Goal: Task Accomplishment & Management: Complete application form

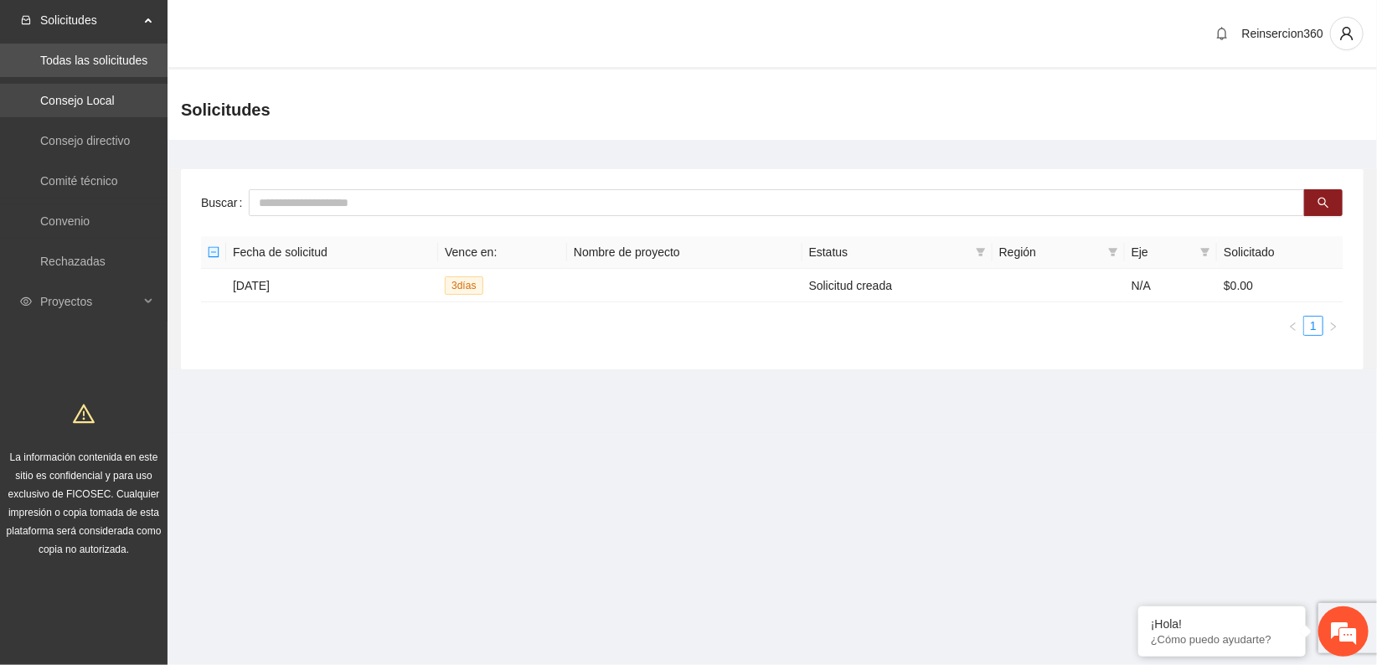
click at [85, 98] on link "Consejo Local" at bounding box center [77, 100] width 75 height 13
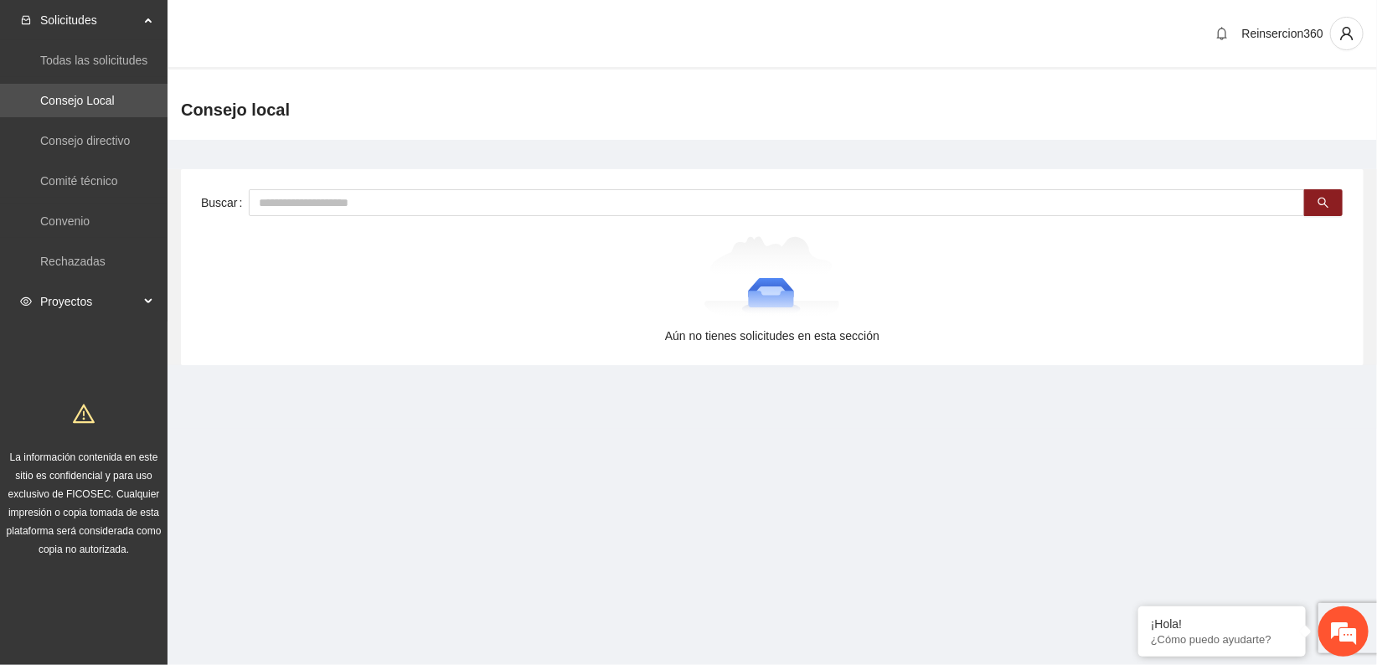
click at [92, 301] on span "Proyectos" at bounding box center [89, 302] width 99 height 34
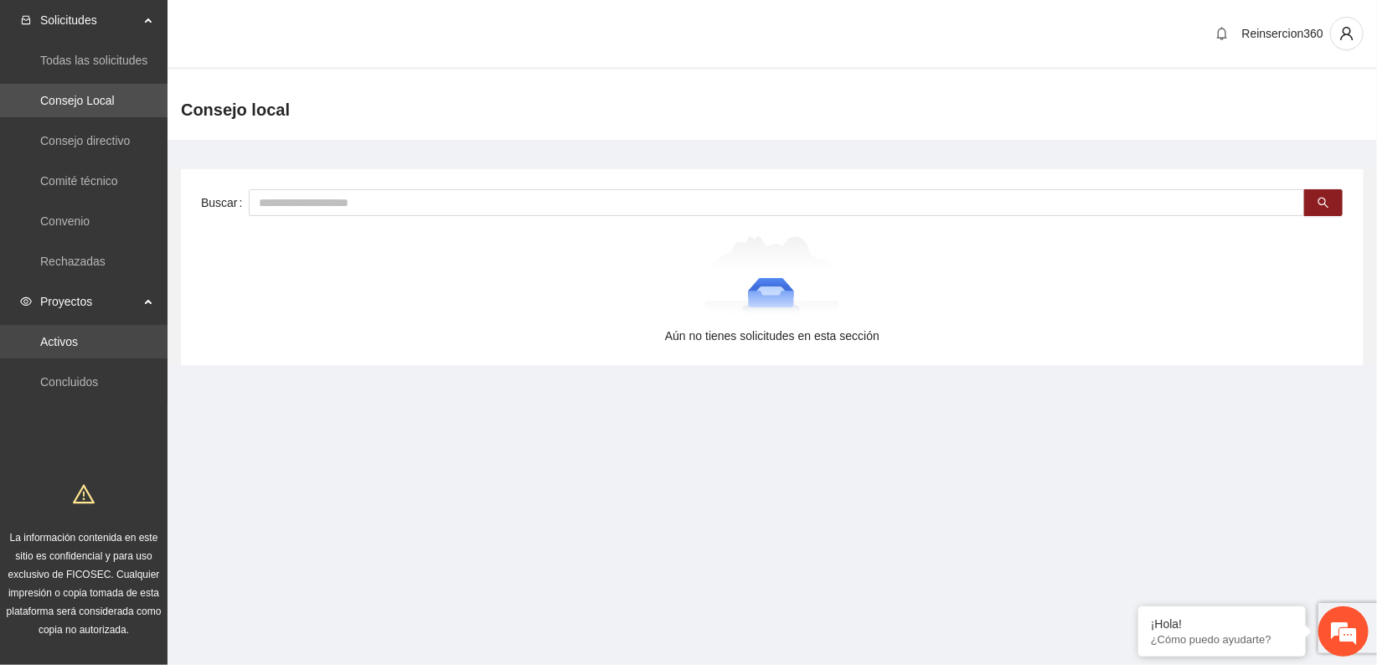
click at [77, 335] on link "Activos" at bounding box center [59, 341] width 38 height 13
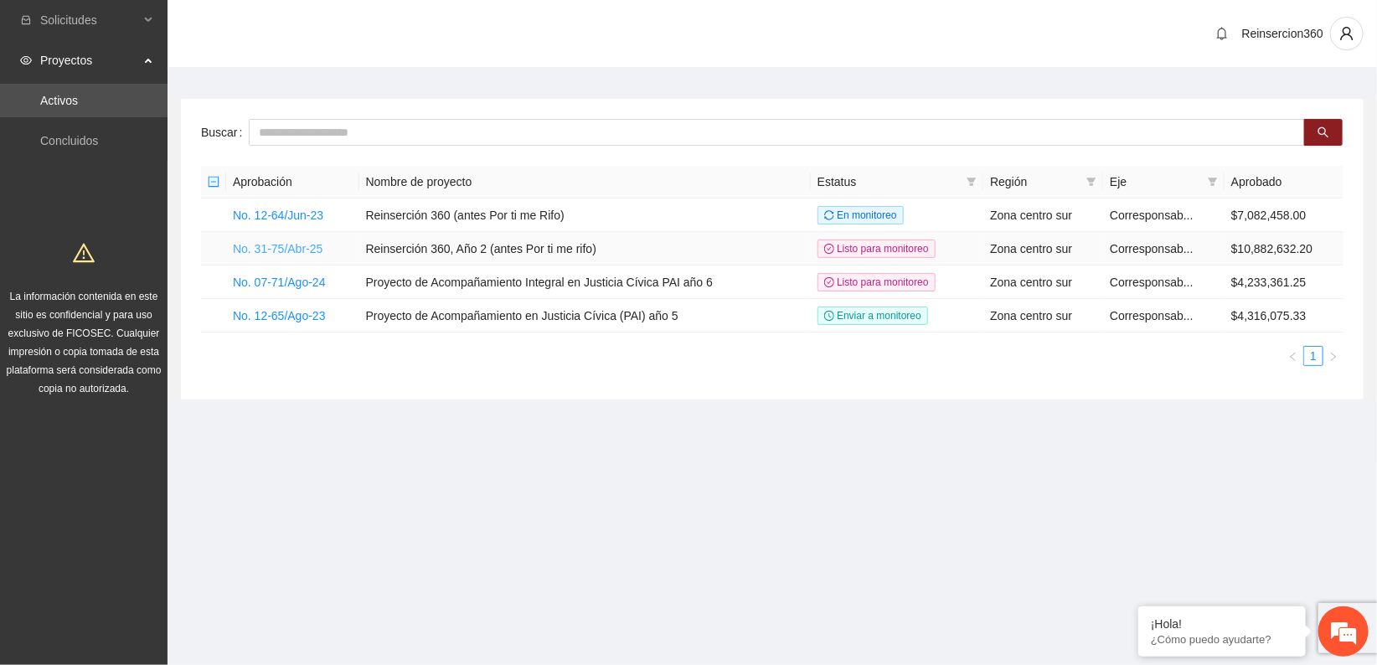
click at [240, 245] on link "No. 31-75/Abr-25" at bounding box center [278, 248] width 90 height 13
click at [261, 242] on link "No. 31-75/Abr-25" at bounding box center [278, 248] width 90 height 13
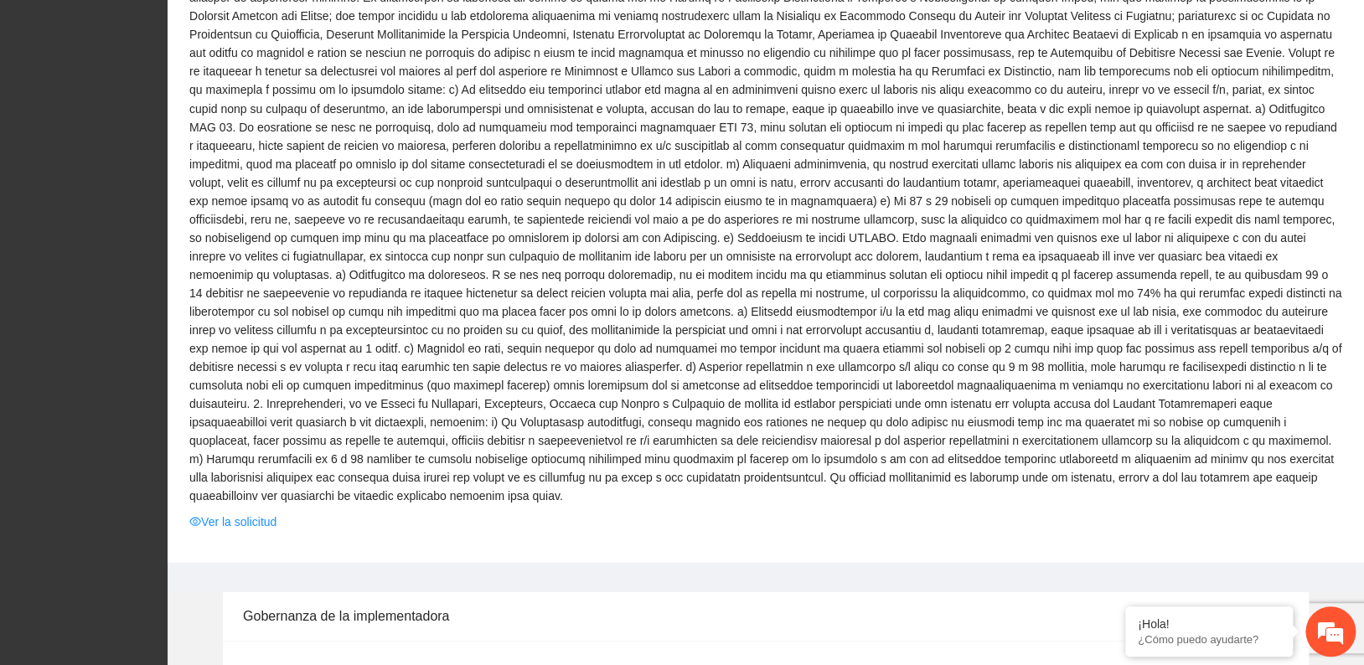
scroll to position [1489, 0]
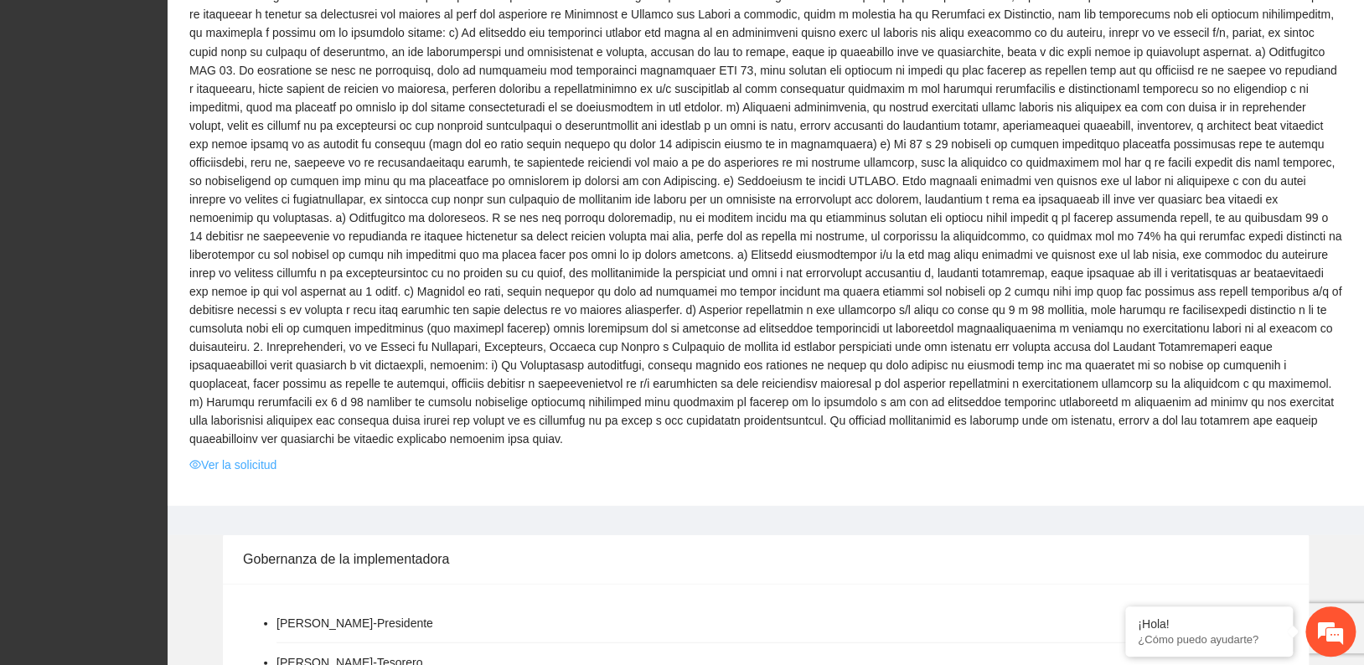
drag, startPoint x: 257, startPoint y: 421, endPoint x: 268, endPoint y: 422, distance: 10.9
click at [257, 455] on link "Ver la solicitud" at bounding box center [232, 464] width 87 height 18
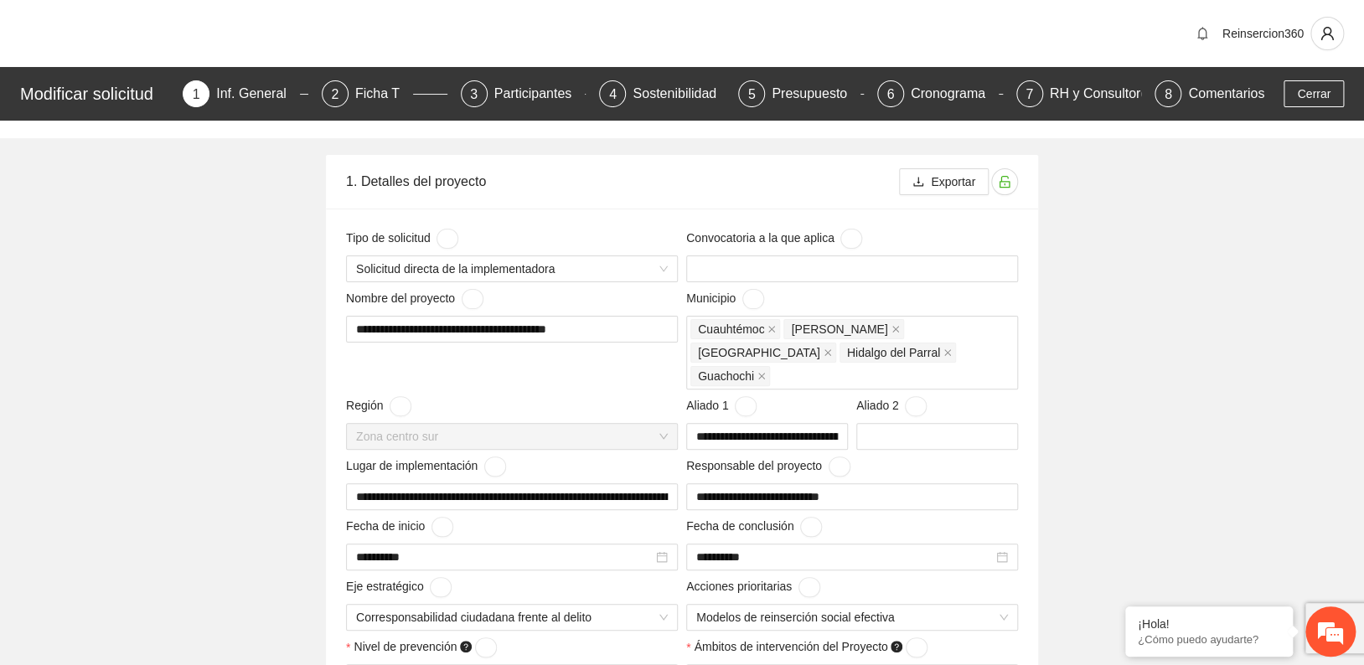
scroll to position [410, 0]
